Goal: Check status: Check status

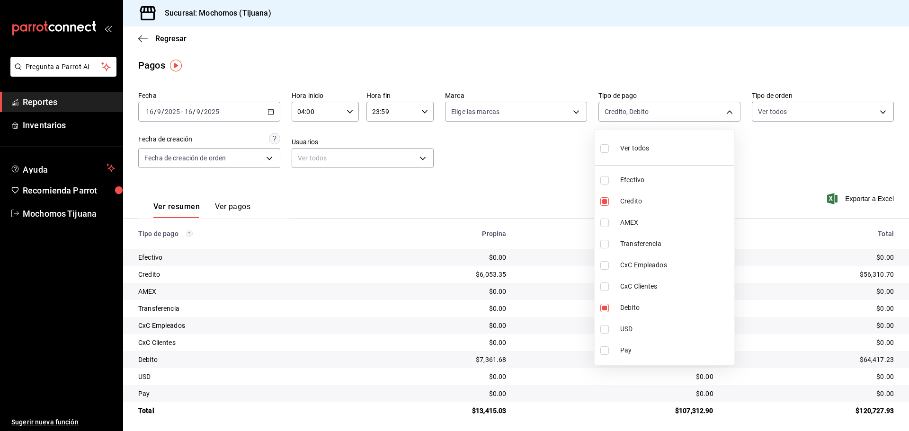
click at [151, 39] on div at bounding box center [454, 215] width 909 height 431
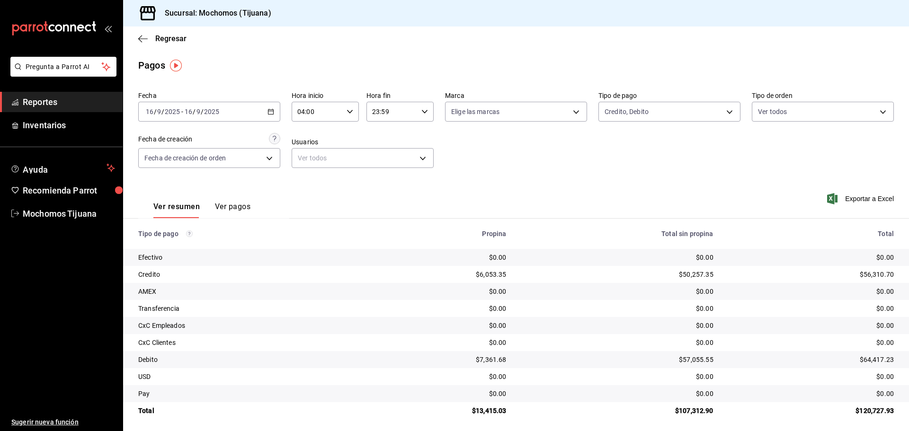
click at [151, 39] on span "Regresar" at bounding box center [162, 38] width 48 height 9
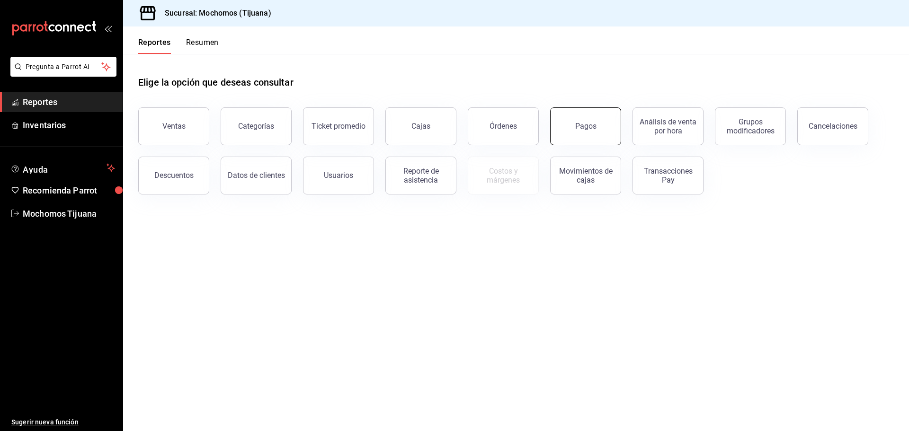
click at [561, 134] on button "Pagos" at bounding box center [585, 126] width 71 height 38
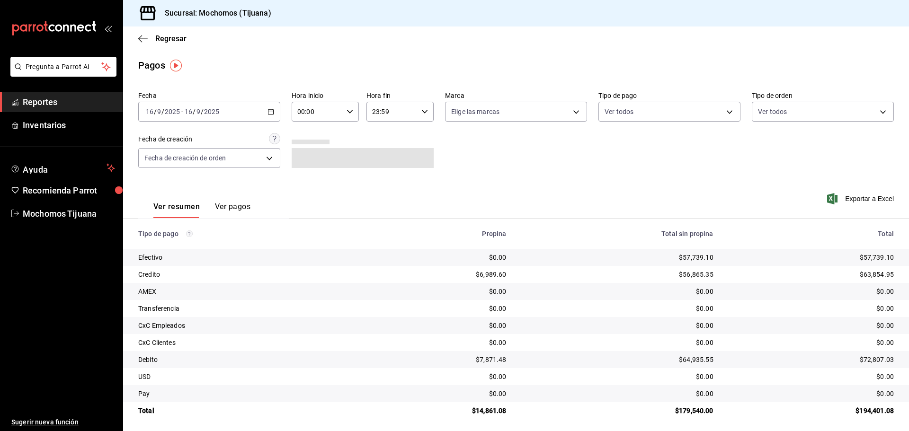
click at [353, 111] on div "00:00 Hora inicio" at bounding box center [325, 112] width 67 height 20
click at [297, 178] on button "04" at bounding box center [307, 179] width 30 height 19
type input "04:00"
click at [698, 111] on div at bounding box center [454, 215] width 909 height 431
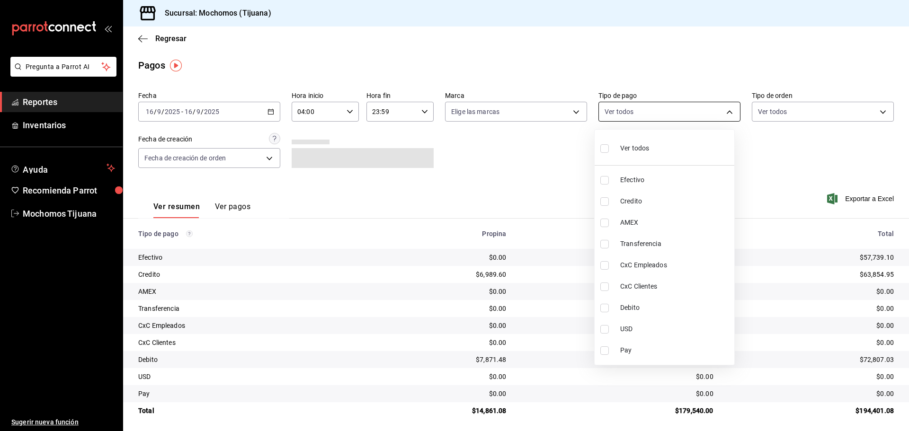
click at [716, 110] on body "Pregunta a Parrot AI Reportes Inventarios Ayuda Recomienda Parrot Mochomos Tiju…" at bounding box center [454, 215] width 909 height 431
click at [677, 196] on span "Credito" at bounding box center [675, 201] width 110 height 10
type input "a27a072c-b141-4985-9f83-ae60dbe2196b"
checkbox input "true"
click at [651, 309] on span "Debito" at bounding box center [679, 308] width 110 height 10
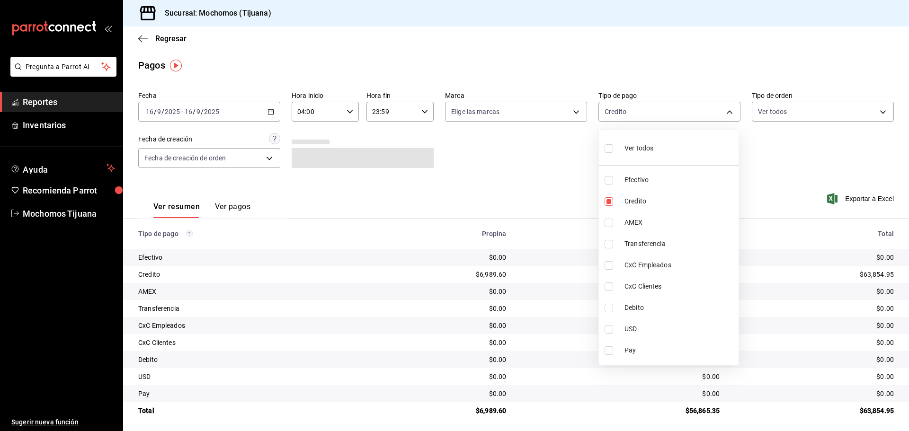
type input "a27a072c-b141-4985-9f83-ae60dbe2196b,b7370aa5-450f-4a05-bab4-2784151f97fb"
checkbox input "true"
